Goal: Task Accomplishment & Management: Use online tool/utility

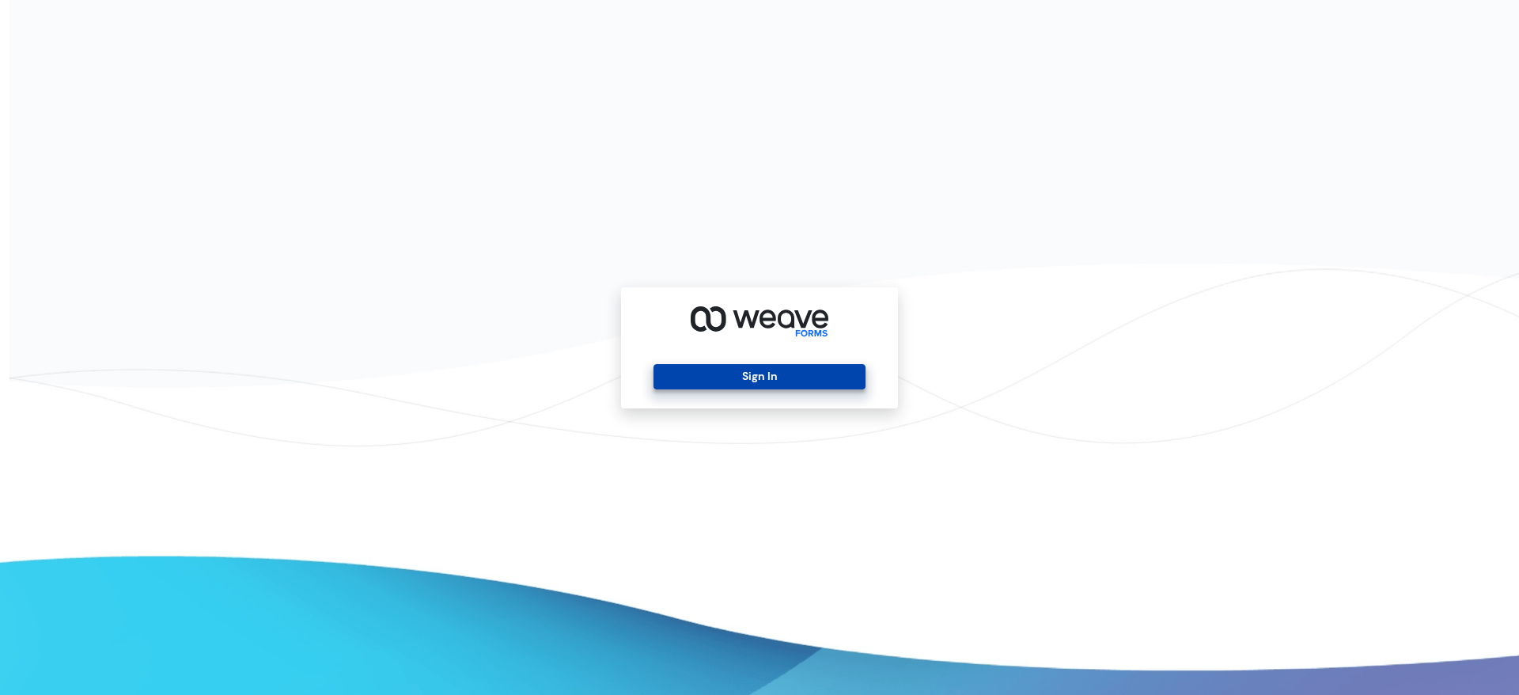
click at [793, 387] on button "Sign In" at bounding box center [758, 376] width 211 height 25
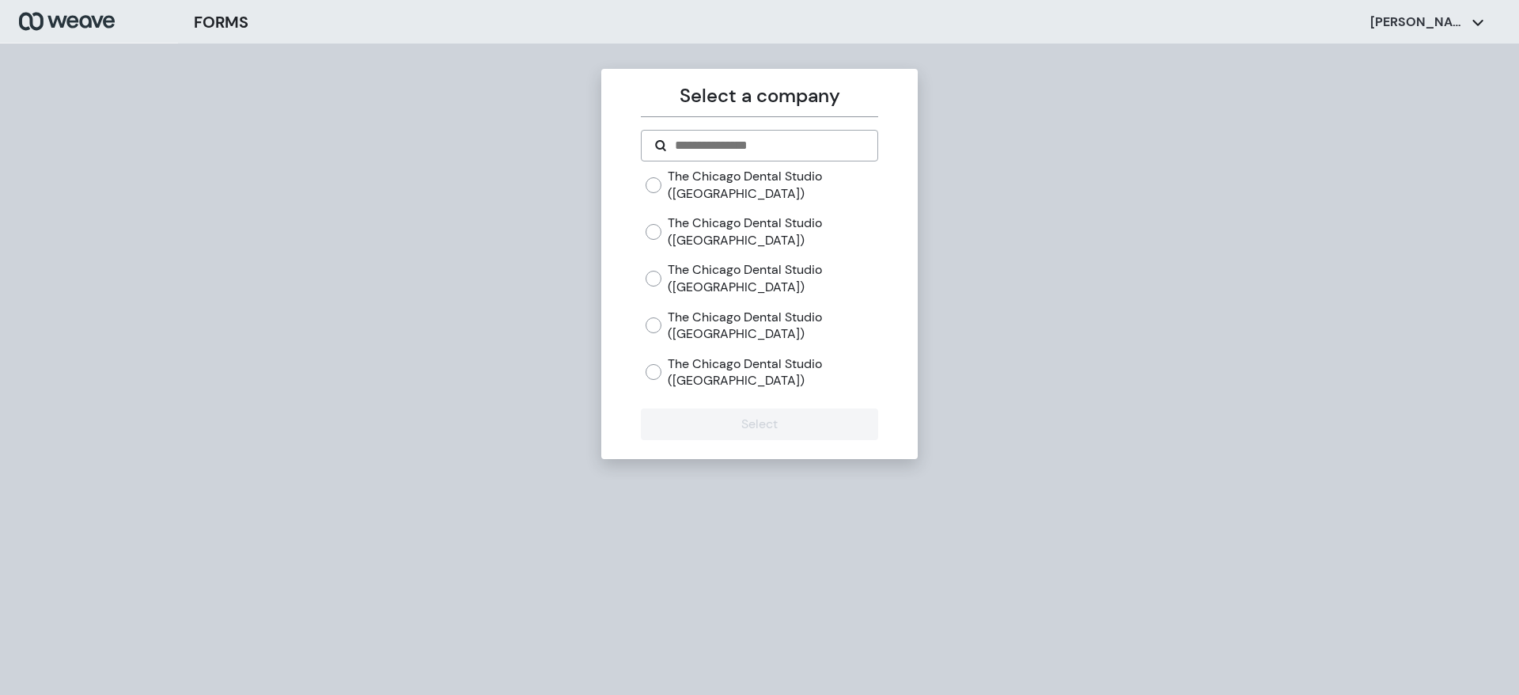
click at [978, 171] on div "Select a company The Chicago Dental Studio ([GEOGRAPHIC_DATA]) The [GEOGRAPHIC_…" at bounding box center [759, 391] width 1519 height 695
click at [662, 364] on div "The Chicago Dental Studio ([GEOGRAPHIC_DATA])" at bounding box center [761, 372] width 232 height 34
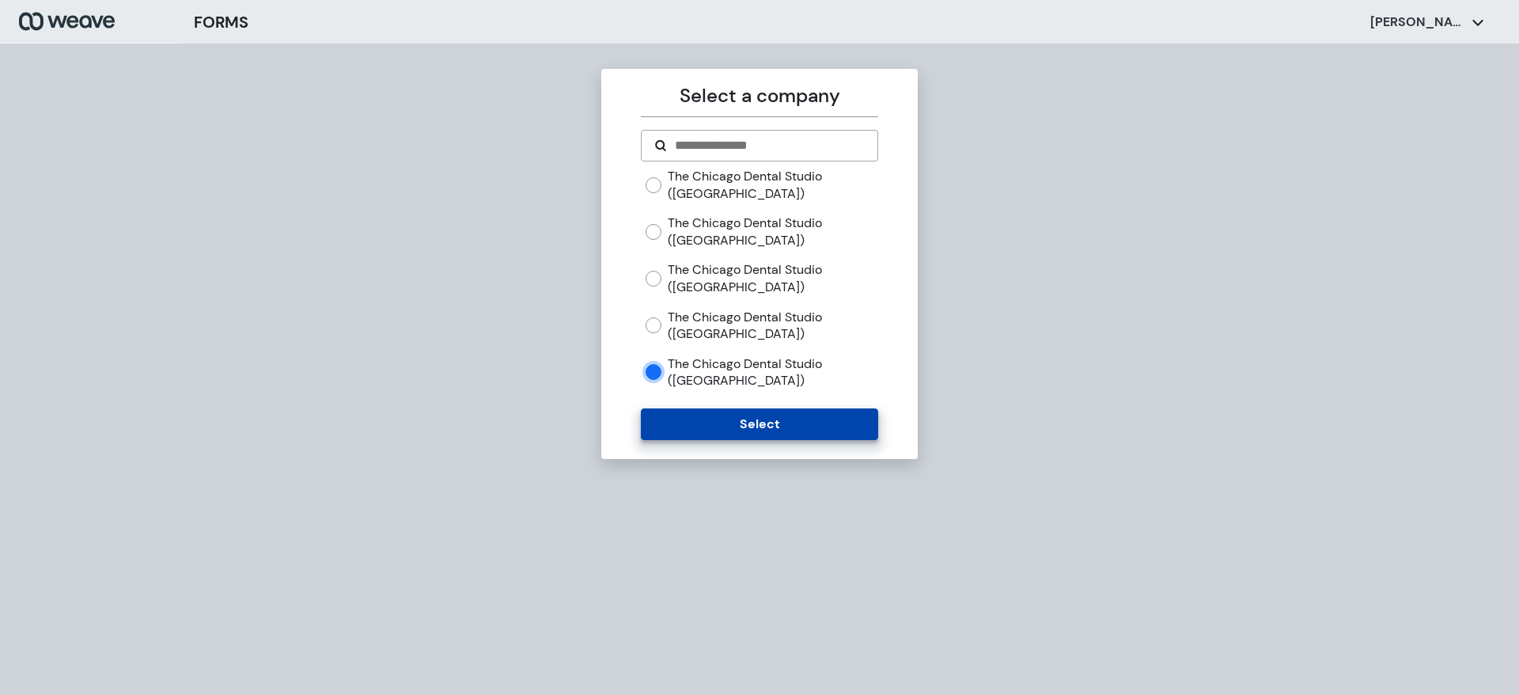
click at [686, 419] on button "Select" at bounding box center [759, 424] width 237 height 32
